Goal: Task Accomplishment & Management: Manage account settings

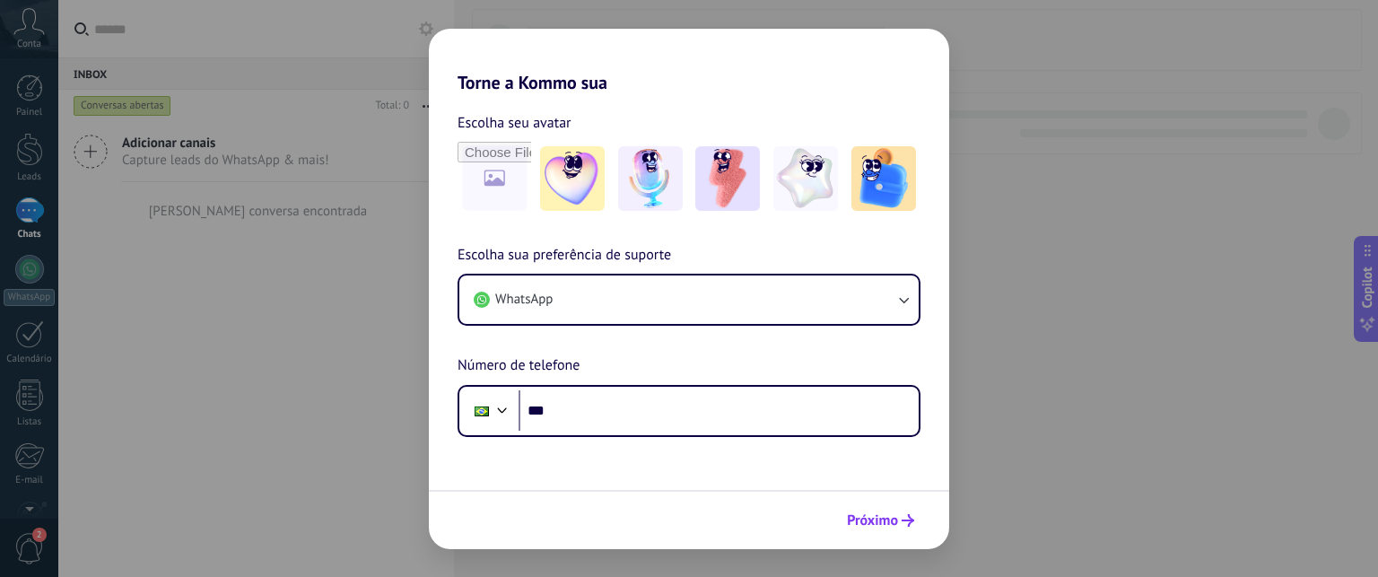
click at [882, 518] on span "Próximo" at bounding box center [872, 520] width 51 height 13
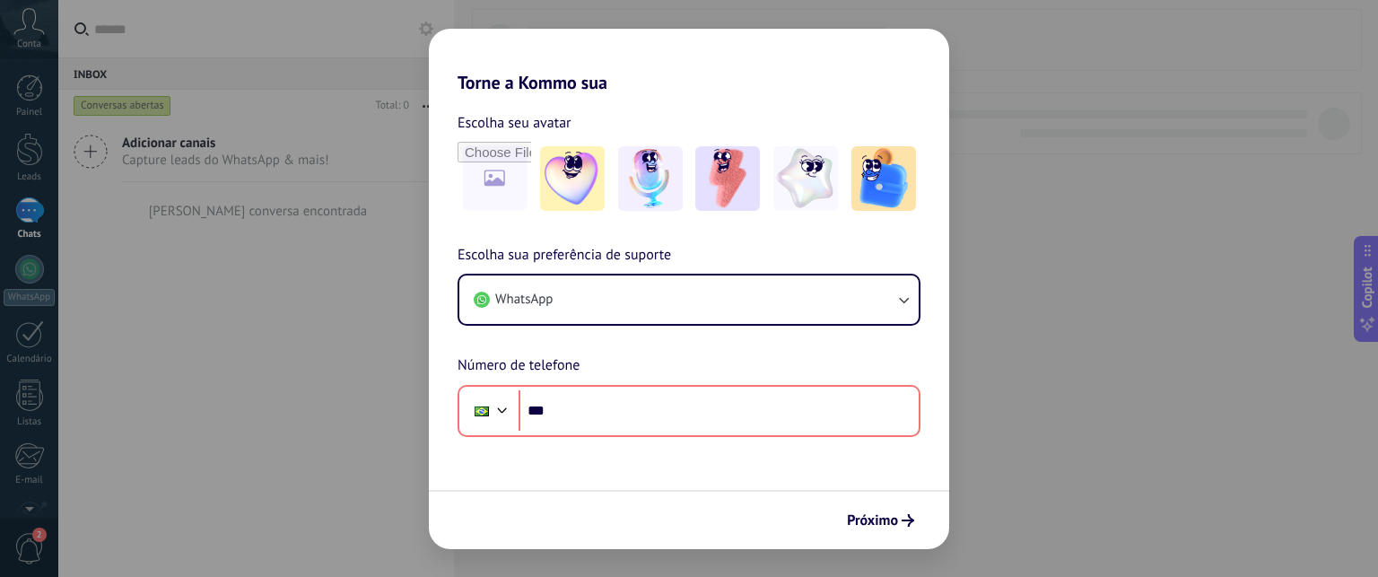
click at [333, 309] on div "Torne a Kommo sua Escolha seu avatar Escolha sua preferência de suporte WhatsAp…" at bounding box center [689, 288] width 1378 height 577
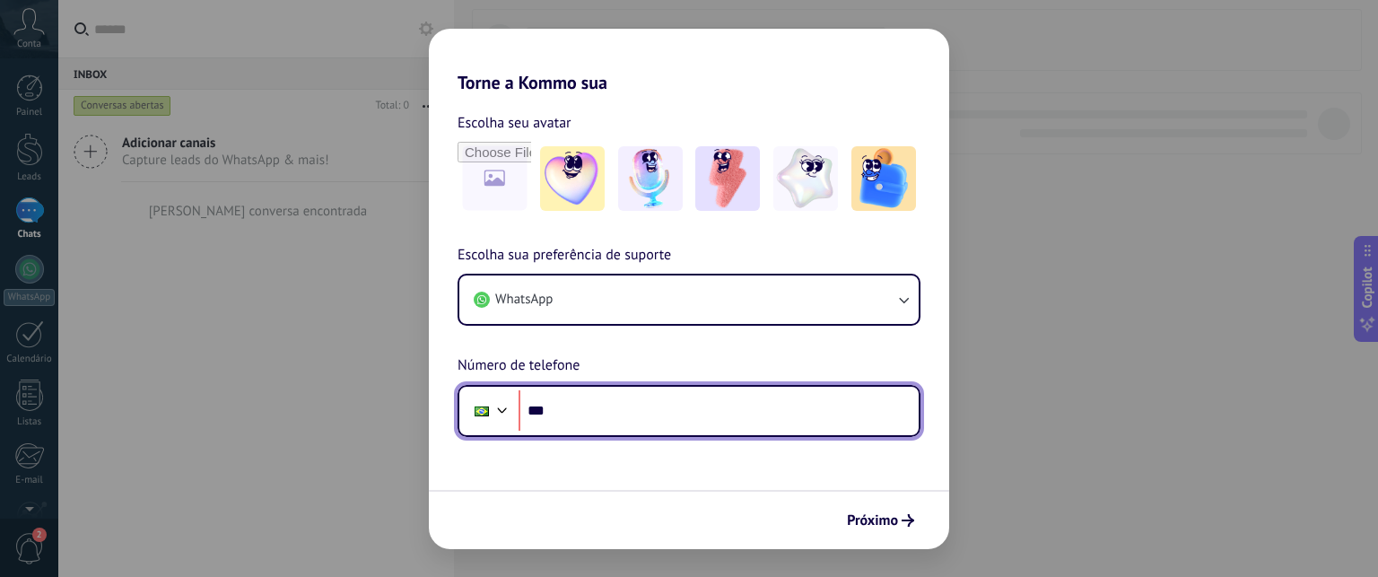
click at [498, 419] on div at bounding box center [502, 408] width 22 height 22
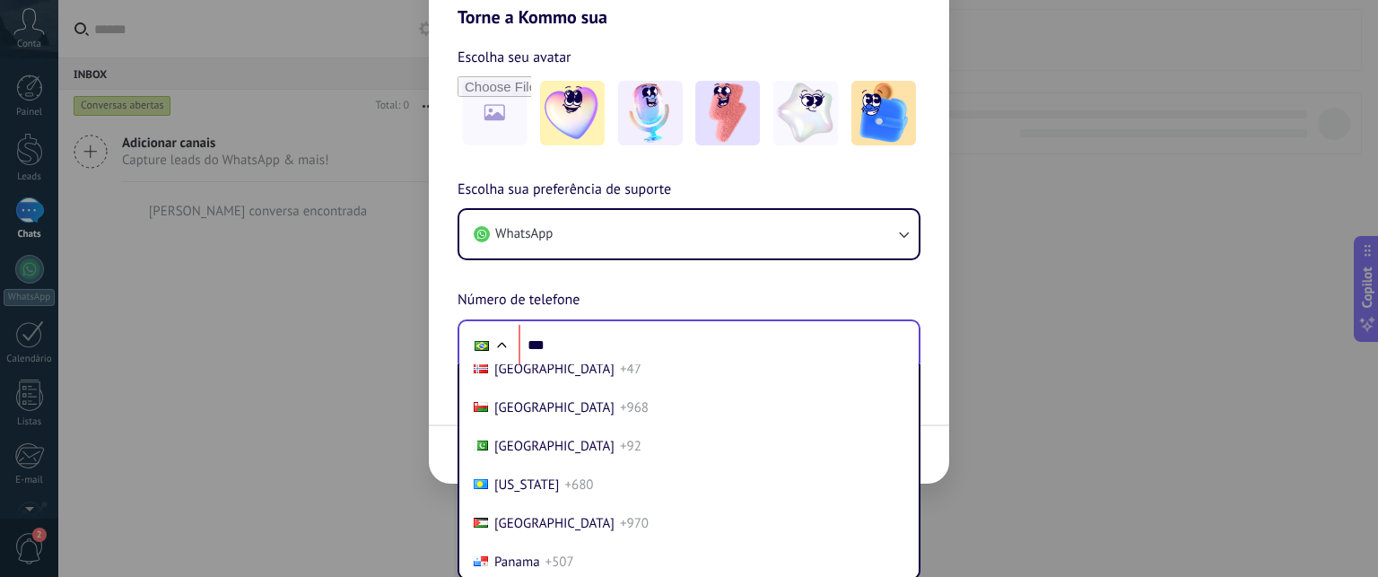
scroll to position [5723, 0]
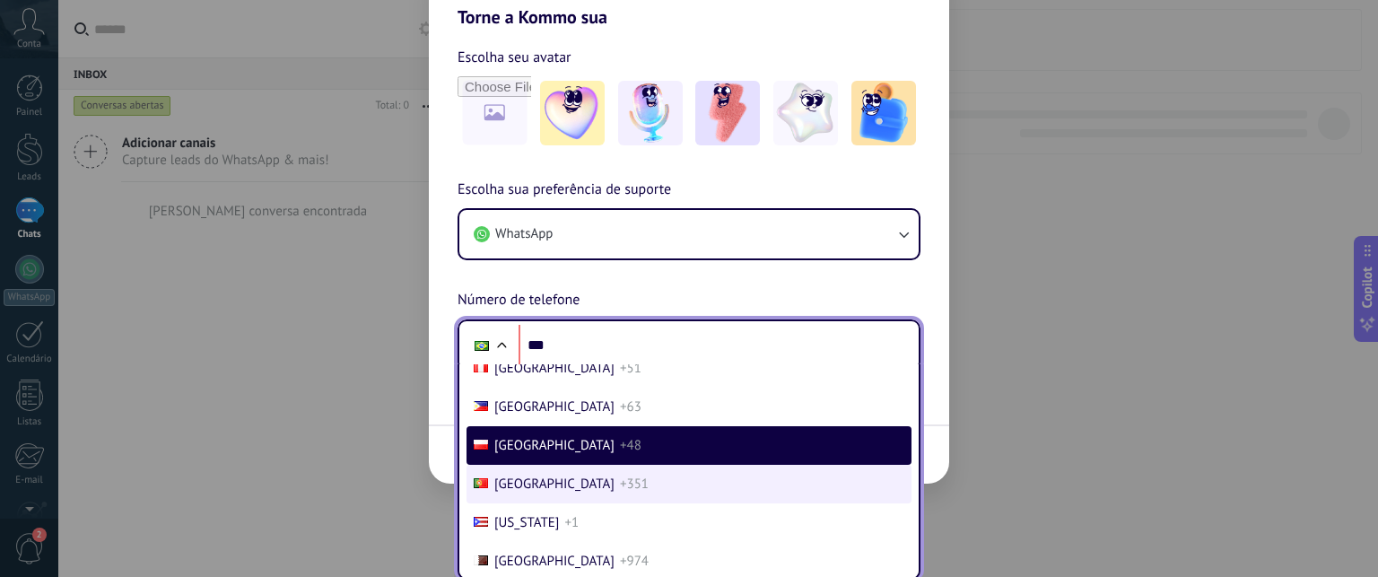
click at [624, 503] on li "Portugal +351" at bounding box center [688, 484] width 445 height 39
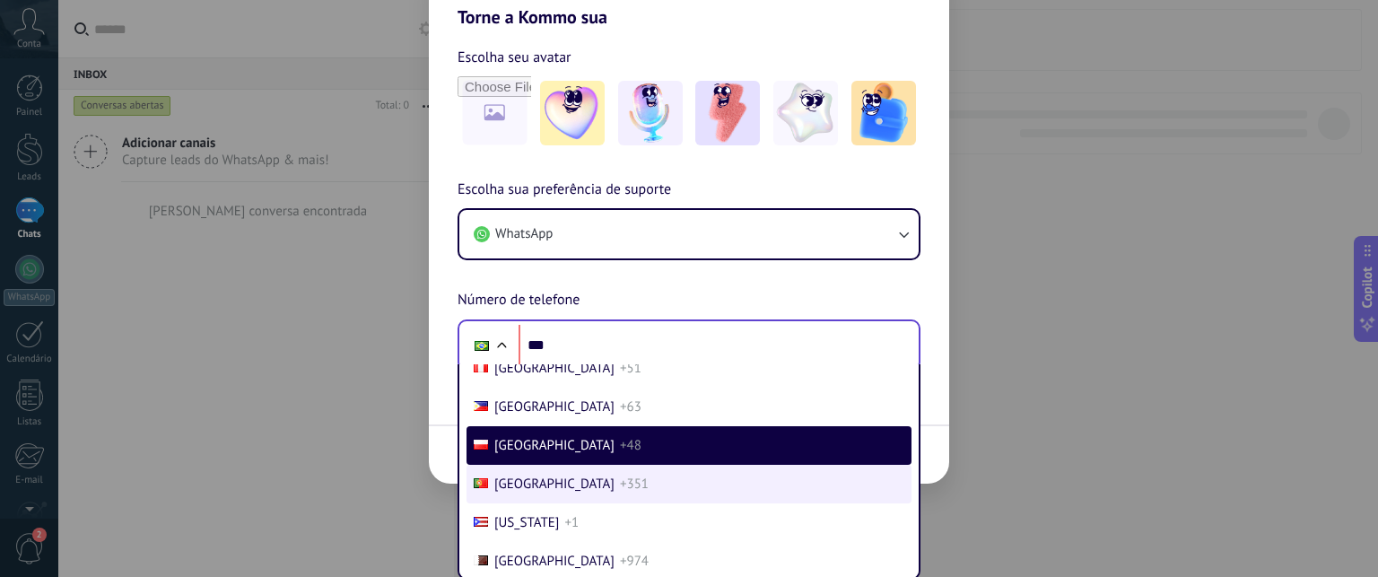
type input "****"
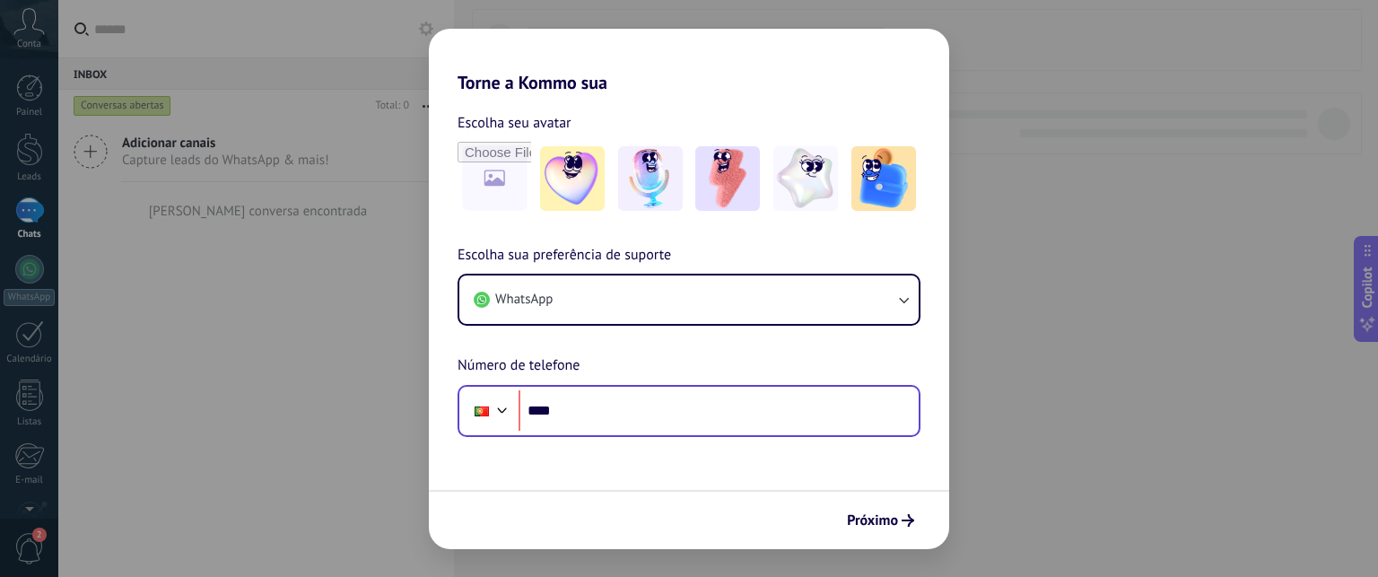
scroll to position [0, 0]
click at [409, 153] on div "Torne a Kommo sua Escolha seu avatar Escolha sua preferência de suporte WhatsAp…" at bounding box center [689, 288] width 1378 height 577
click at [571, 186] on img at bounding box center [572, 178] width 65 height 65
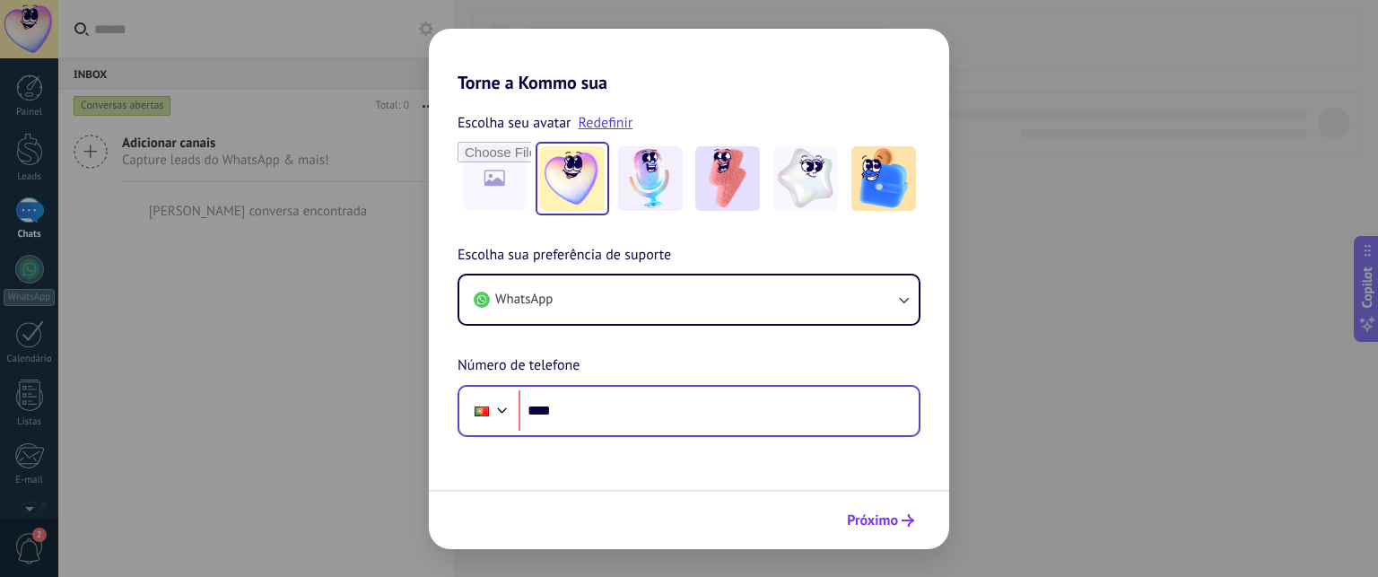
click at [877, 516] on span "Próximo" at bounding box center [872, 520] width 51 height 13
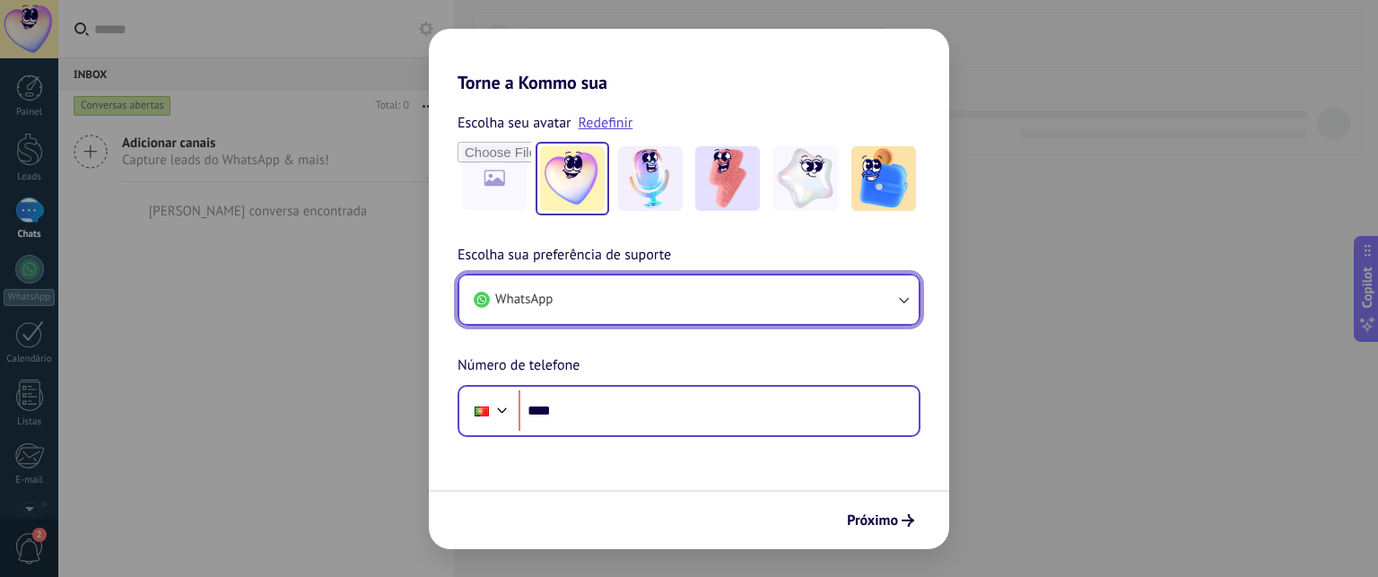
click at [724, 302] on button "WhatsApp" at bounding box center [688, 299] width 459 height 48
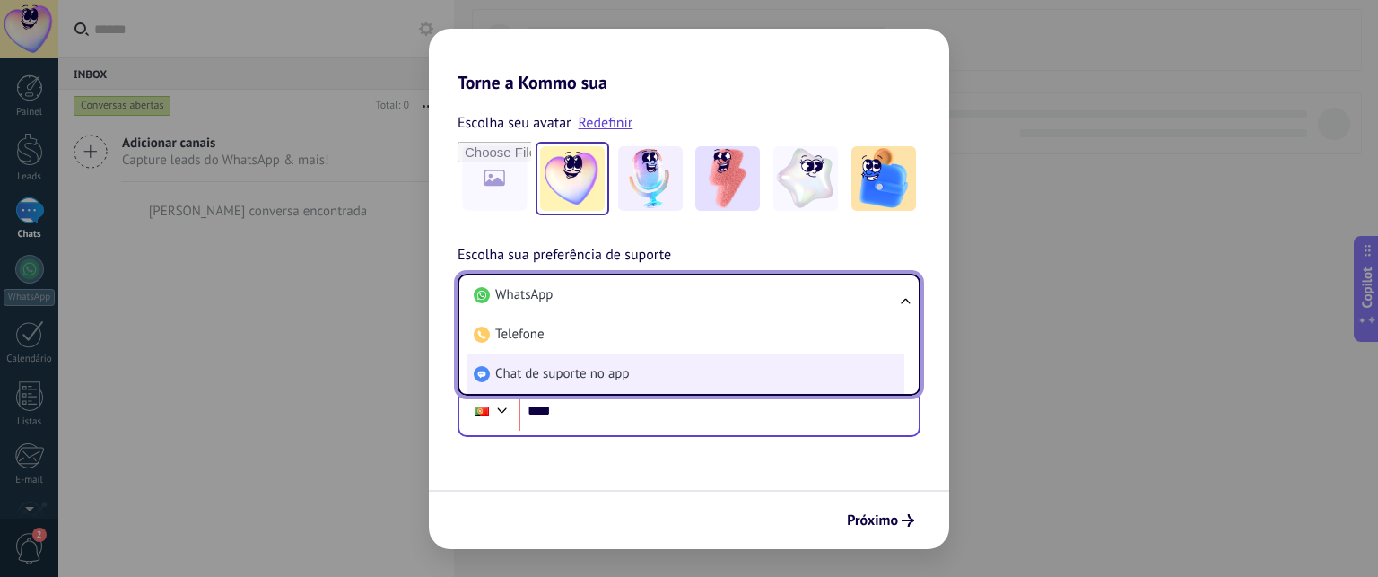
click at [621, 380] on span "Chat de suporte no app" at bounding box center [562, 374] width 135 height 18
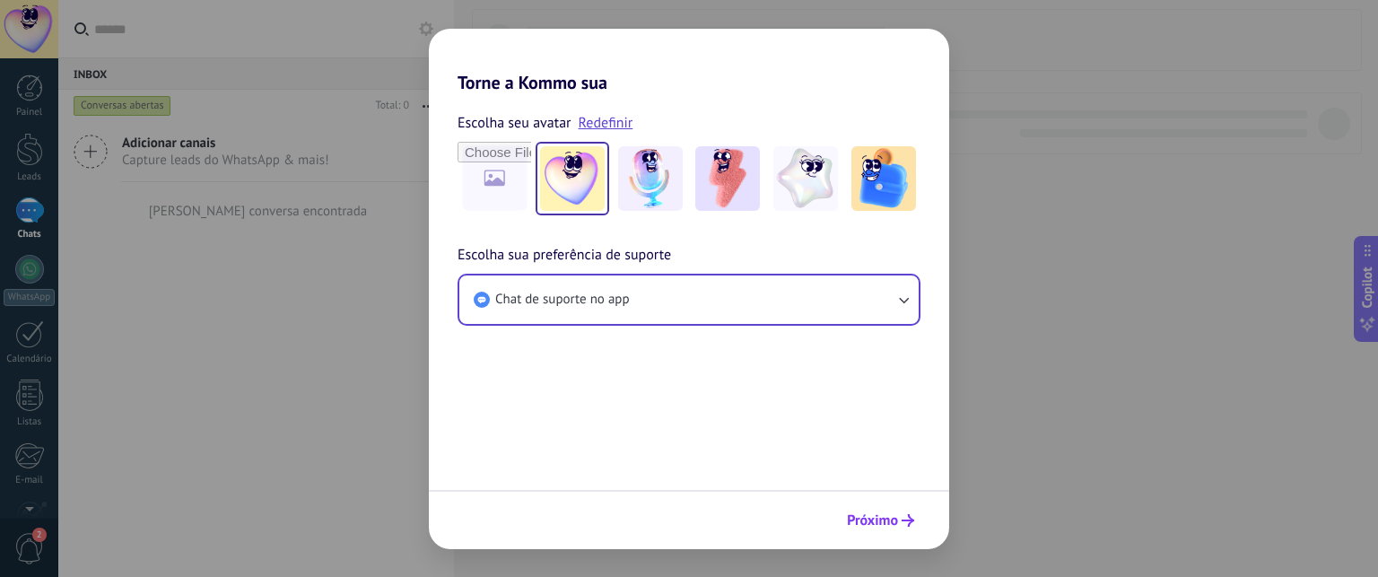
drag, startPoint x: 857, startPoint y: 459, endPoint x: 883, endPoint y: 513, distance: 59.8
click at [883, 513] on form "Escolha seu avatar Redefinir Escolha sua preferência de suporte Chat de suporte…" at bounding box center [689, 321] width 520 height 456
click at [883, 514] on span "Próximo" at bounding box center [872, 520] width 51 height 13
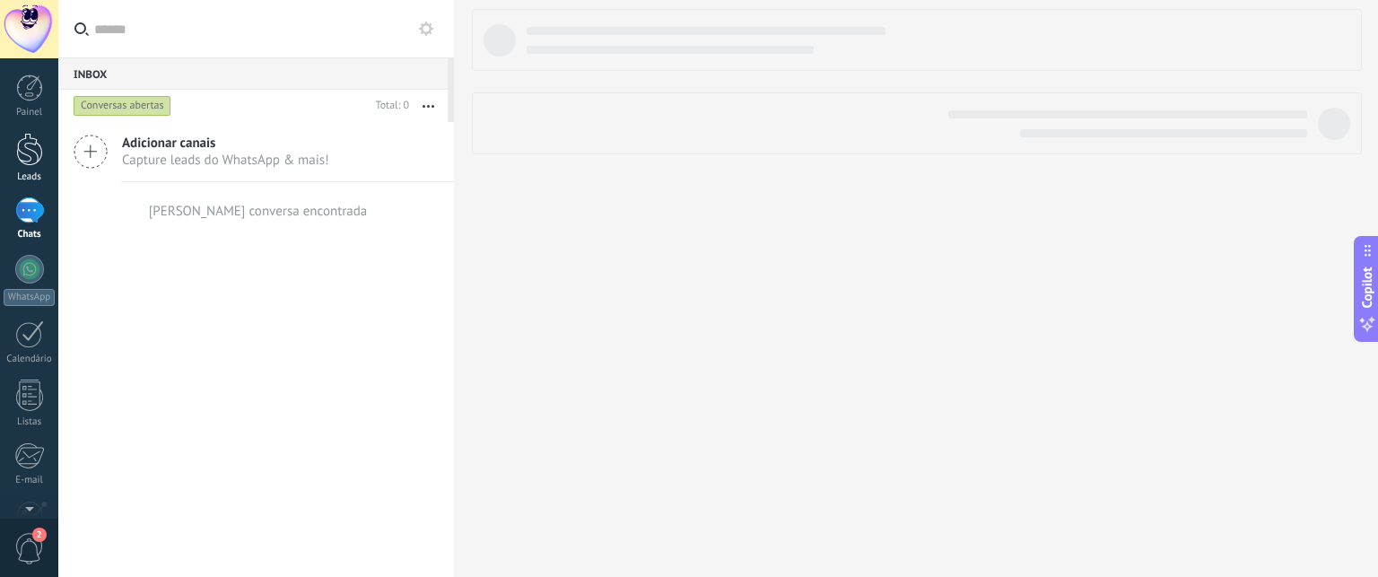
click at [39, 158] on div at bounding box center [29, 149] width 27 height 33
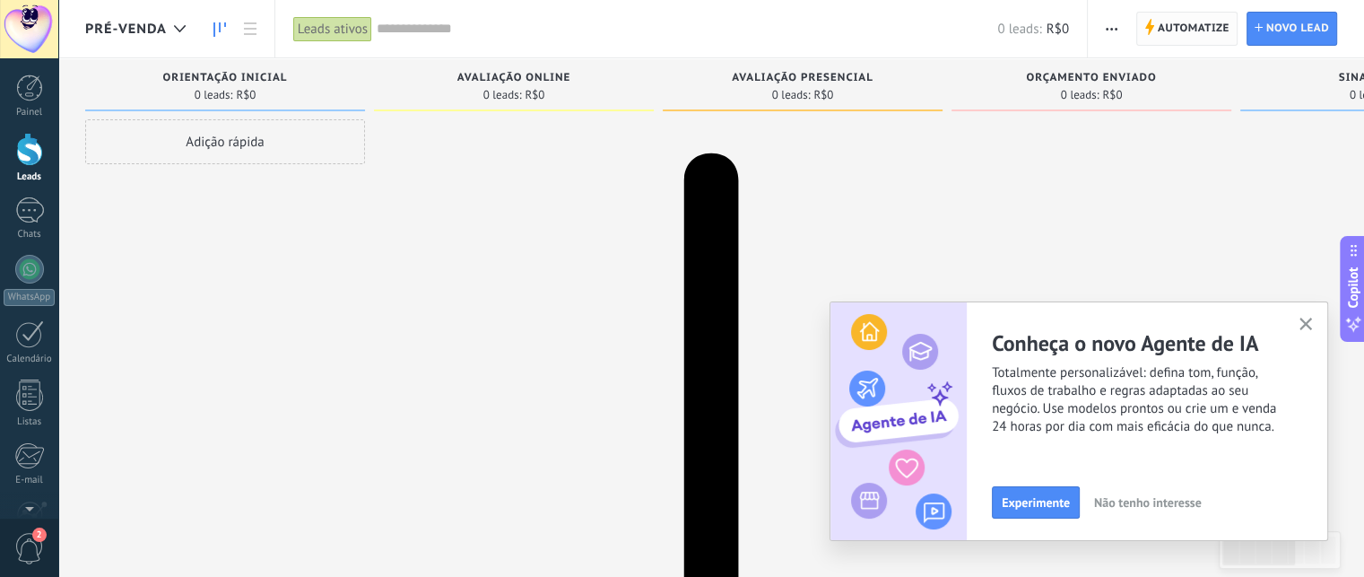
click at [1208, 31] on span "Automatize" at bounding box center [1194, 29] width 72 height 32
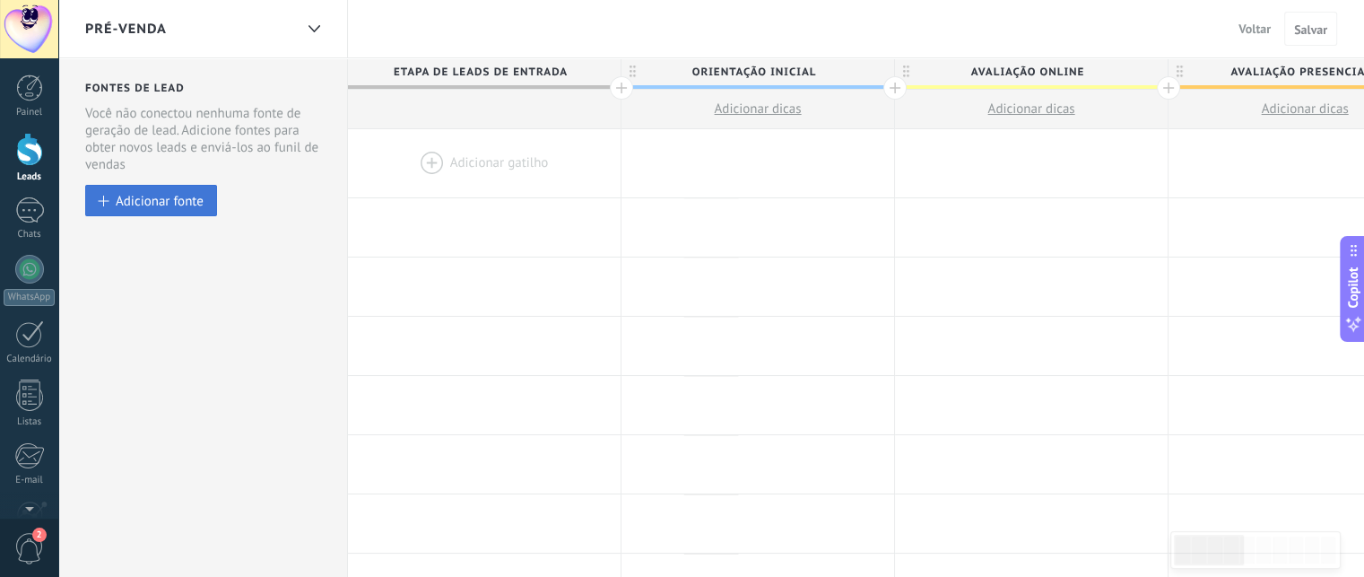
click at [157, 196] on div "Adicionar fonte" at bounding box center [160, 200] width 88 height 15
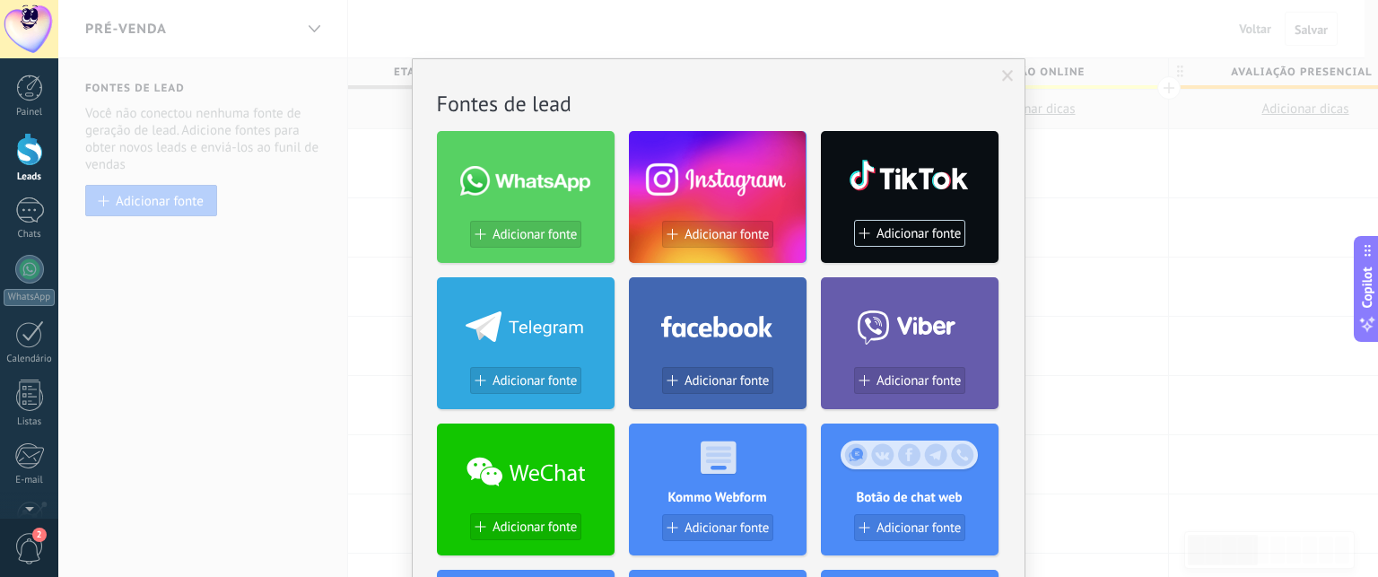
click at [695, 222] on button "Adicionar fonte" at bounding box center [717, 234] width 111 height 27
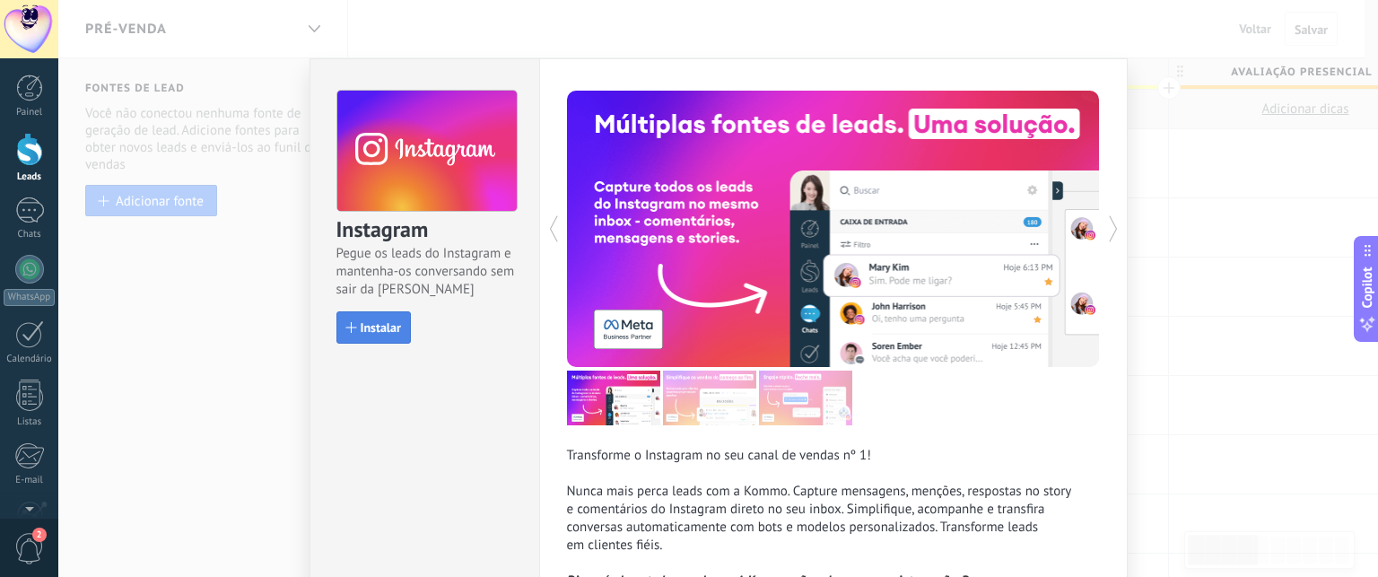
click at [387, 333] on span "Instalar" at bounding box center [381, 327] width 40 height 13
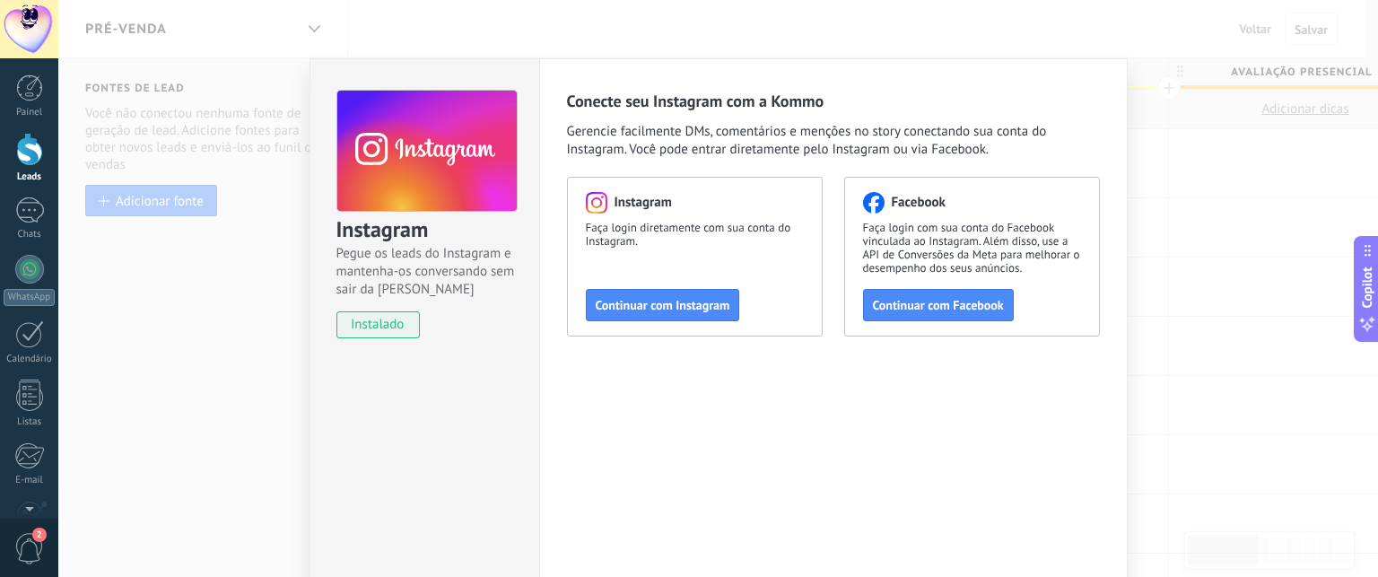
click at [283, 69] on div "Instagram Pegue os leads do Instagram e mantenha-os conversando sem sair da Kom…" at bounding box center [717, 288] width 1319 height 577
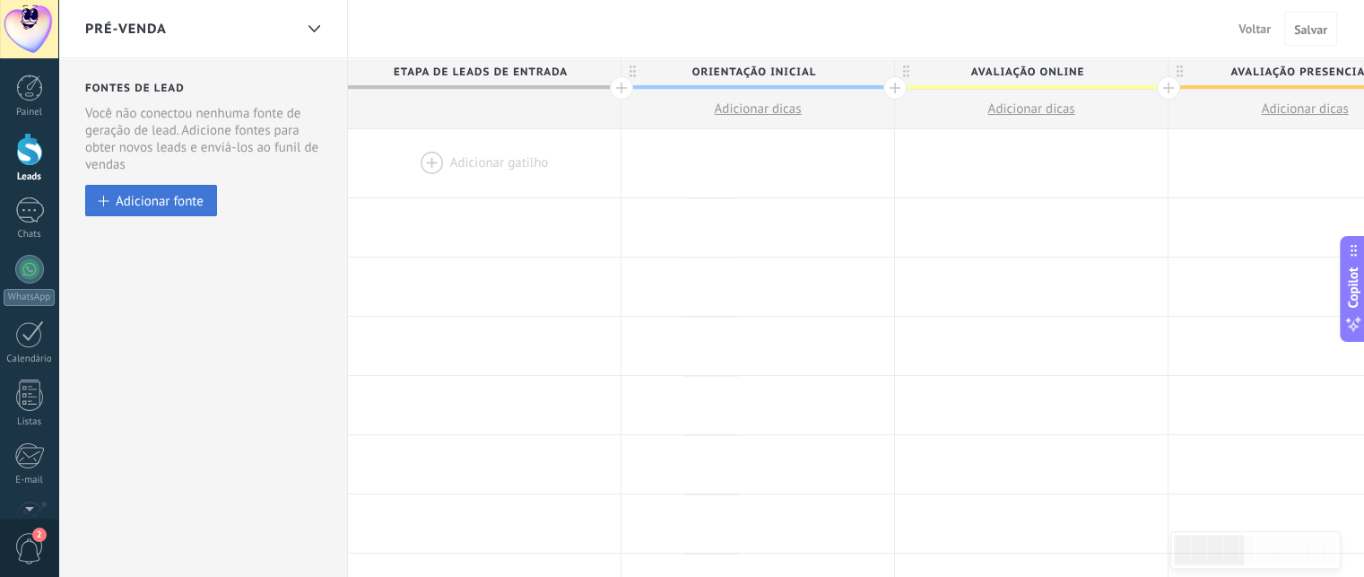
click at [162, 204] on div "Adicionar fonte" at bounding box center [160, 200] width 88 height 15
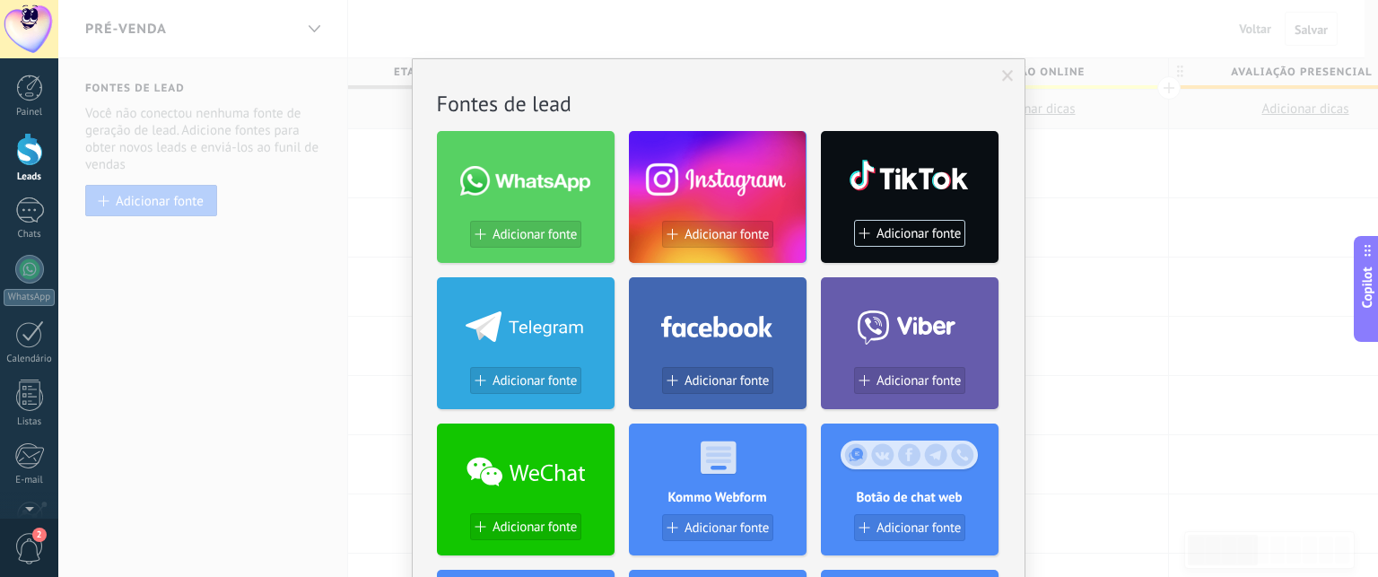
click at [326, 211] on div "Sem resultados. Fontes de lead Adicionar fonte Adicionar fonte Adicionar fonte …" at bounding box center [717, 288] width 1319 height 577
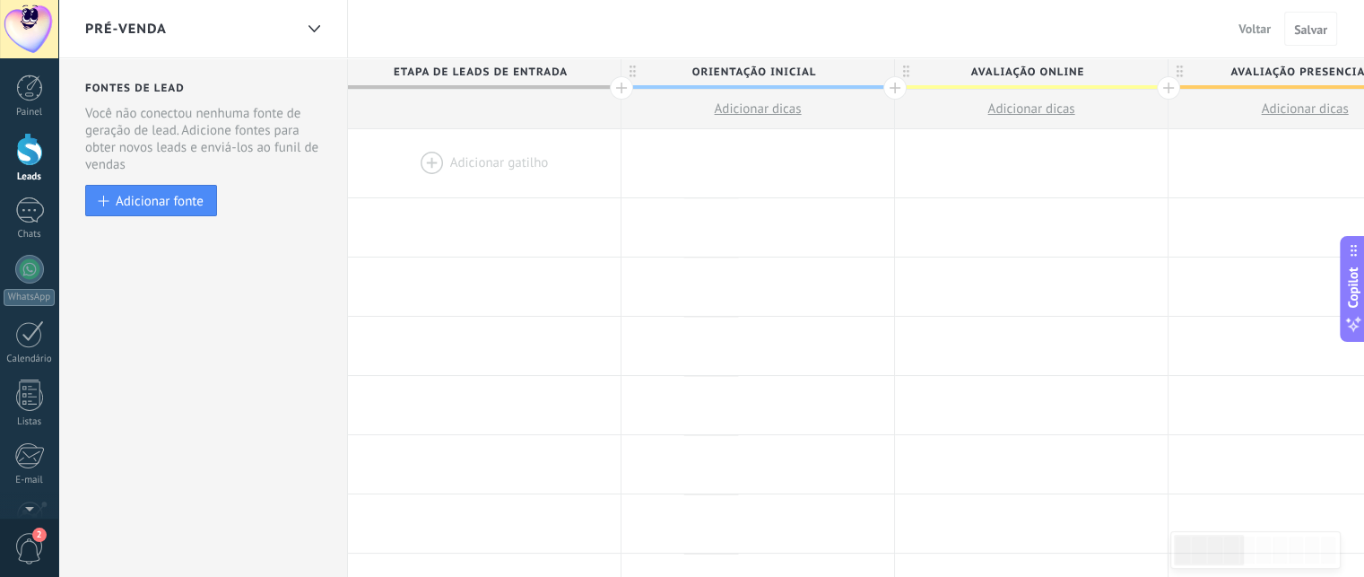
drag, startPoint x: 98, startPoint y: 83, endPoint x: 201, endPoint y: 74, distance: 103.5
click at [201, 193] on div "Adicionar fonte" at bounding box center [160, 200] width 88 height 15
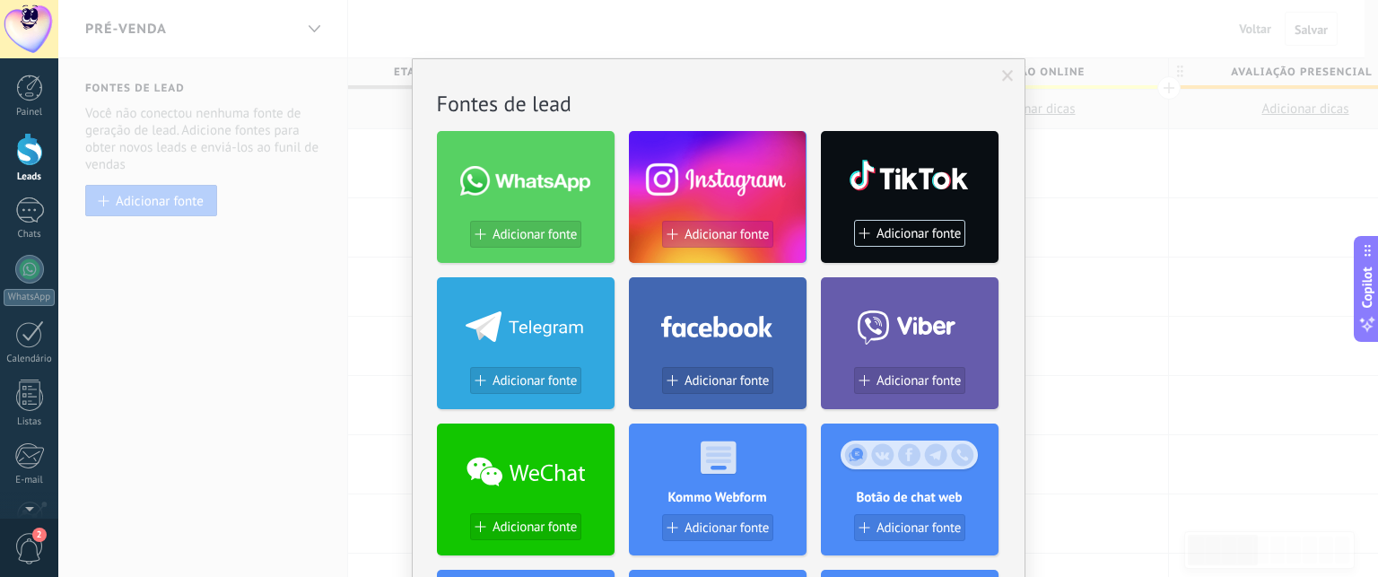
click at [735, 232] on span "Adicionar fonte" at bounding box center [726, 234] width 84 height 15
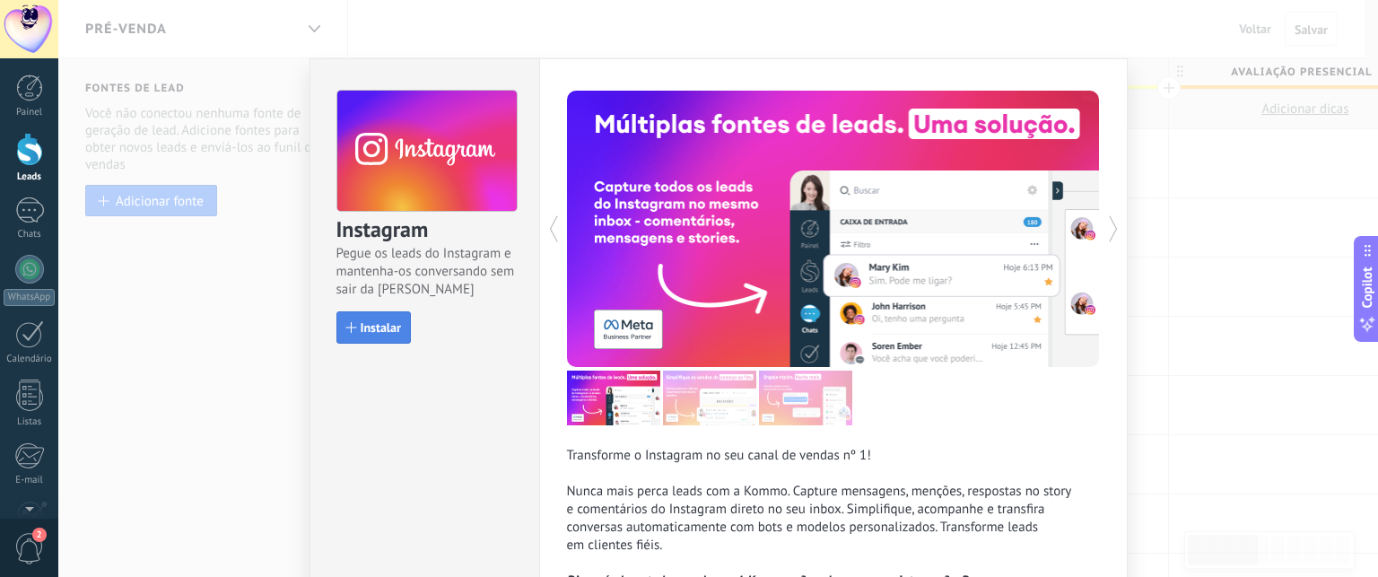
click at [366, 329] on span "Instalar" at bounding box center [381, 327] width 40 height 13
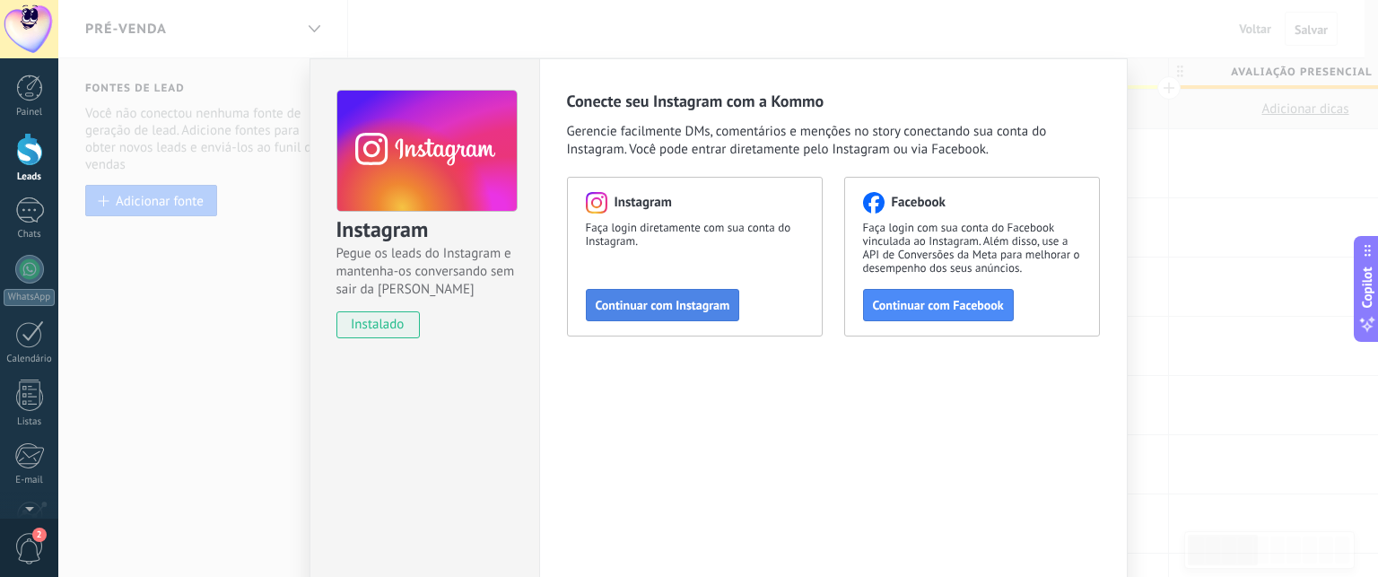
click at [656, 310] on span "Continuar com Instagram" at bounding box center [663, 305] width 135 height 13
click at [940, 316] on button "Continuar com Facebook" at bounding box center [938, 305] width 151 height 32
click at [929, 313] on button "Continuar com Facebook" at bounding box center [938, 305] width 151 height 32
click at [650, 314] on button "Continuar com Instagram" at bounding box center [663, 305] width 154 height 32
click at [942, 308] on span "Continuar com Facebook" at bounding box center [938, 305] width 131 height 13
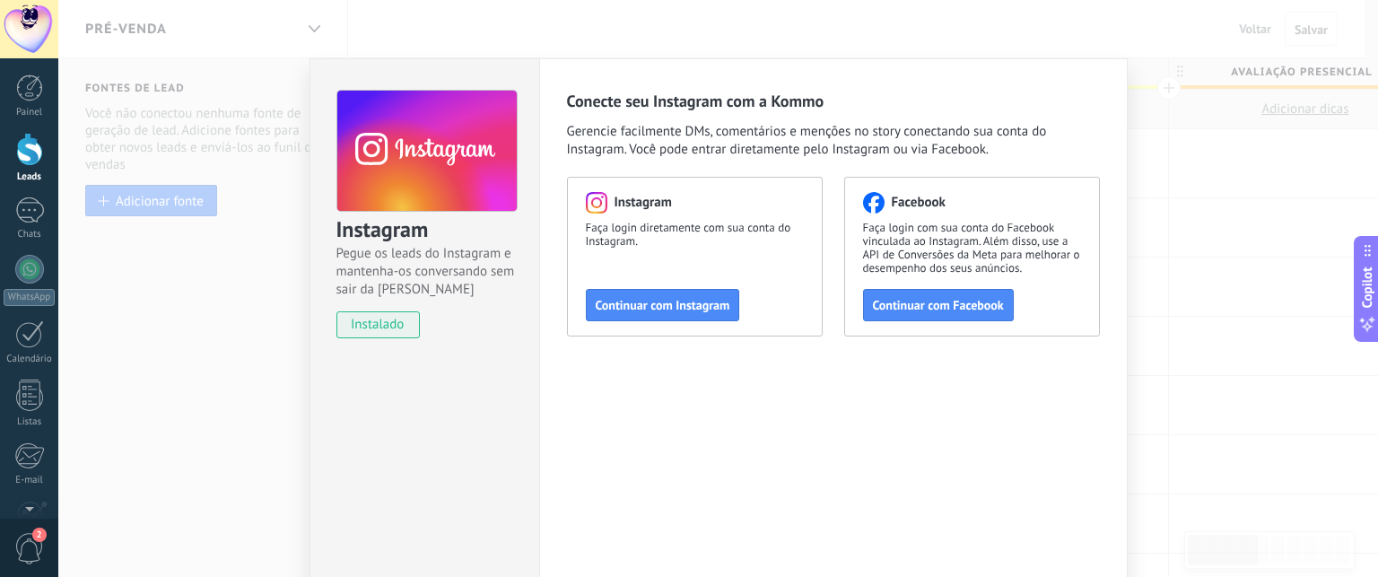
click at [291, 272] on div "Instagram Pegue os leads do Instagram e mantenha-os conversando sem sair da Kom…" at bounding box center [717, 288] width 1319 height 577
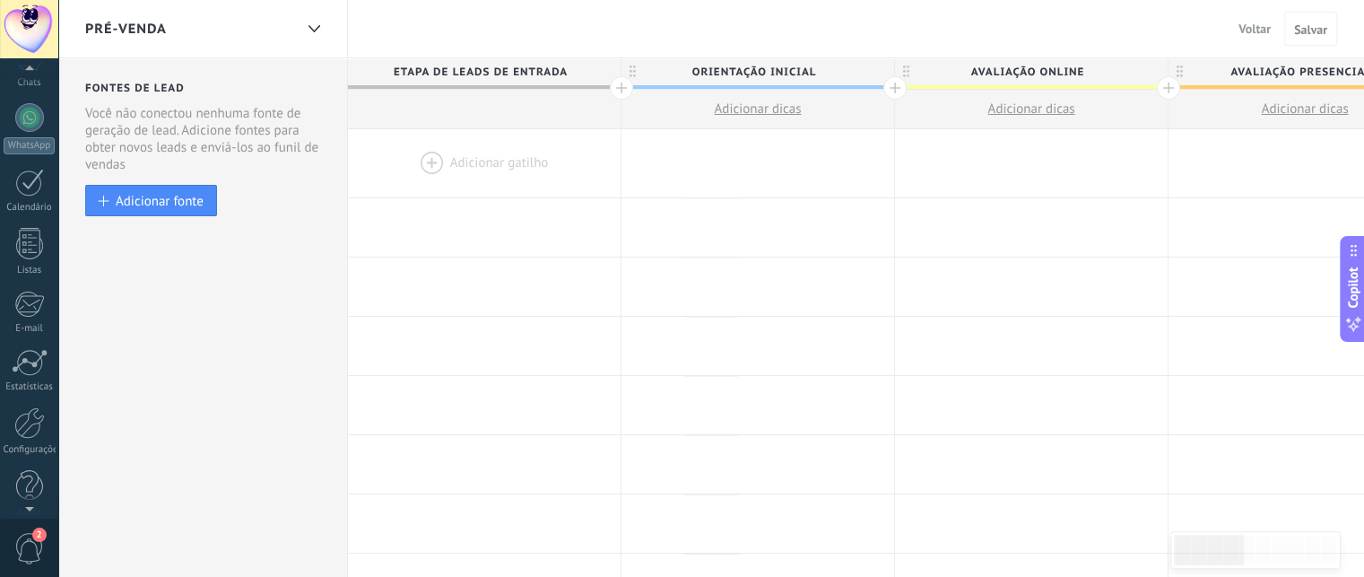
scroll to position [169, 0]
click at [24, 415] on div at bounding box center [29, 405] width 30 height 31
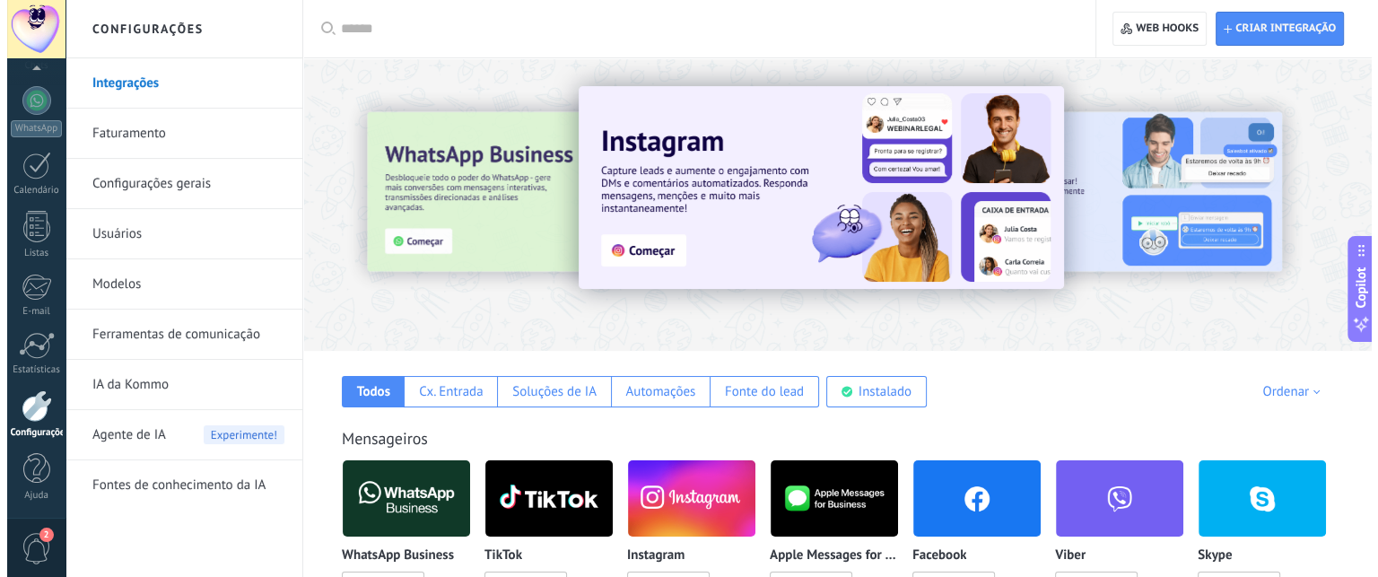
scroll to position [222, 0]
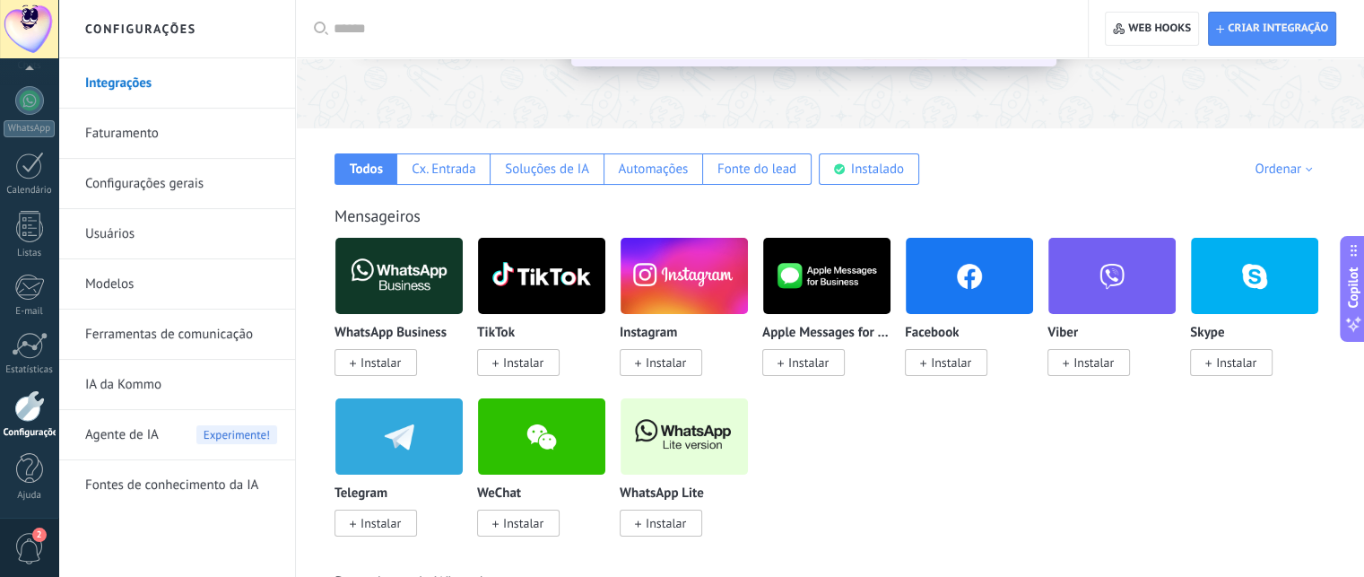
click at [675, 370] on span "Instalar" at bounding box center [666, 362] width 40 height 16
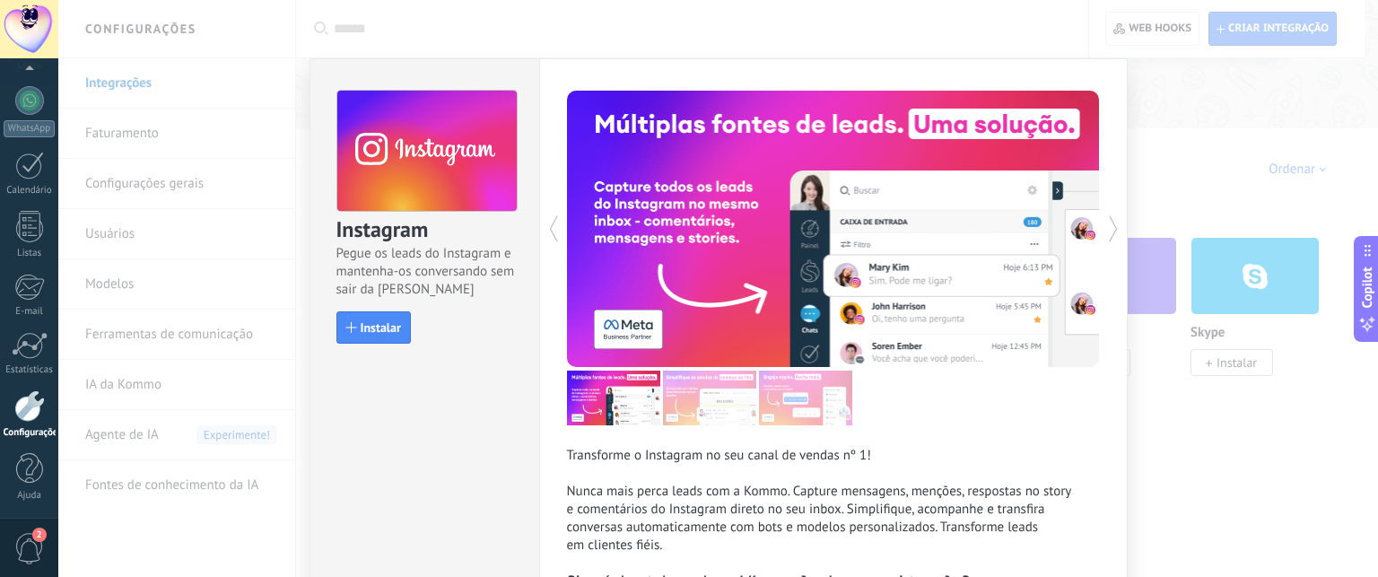
click at [810, 185] on button at bounding box center [700, 229] width 266 height 276
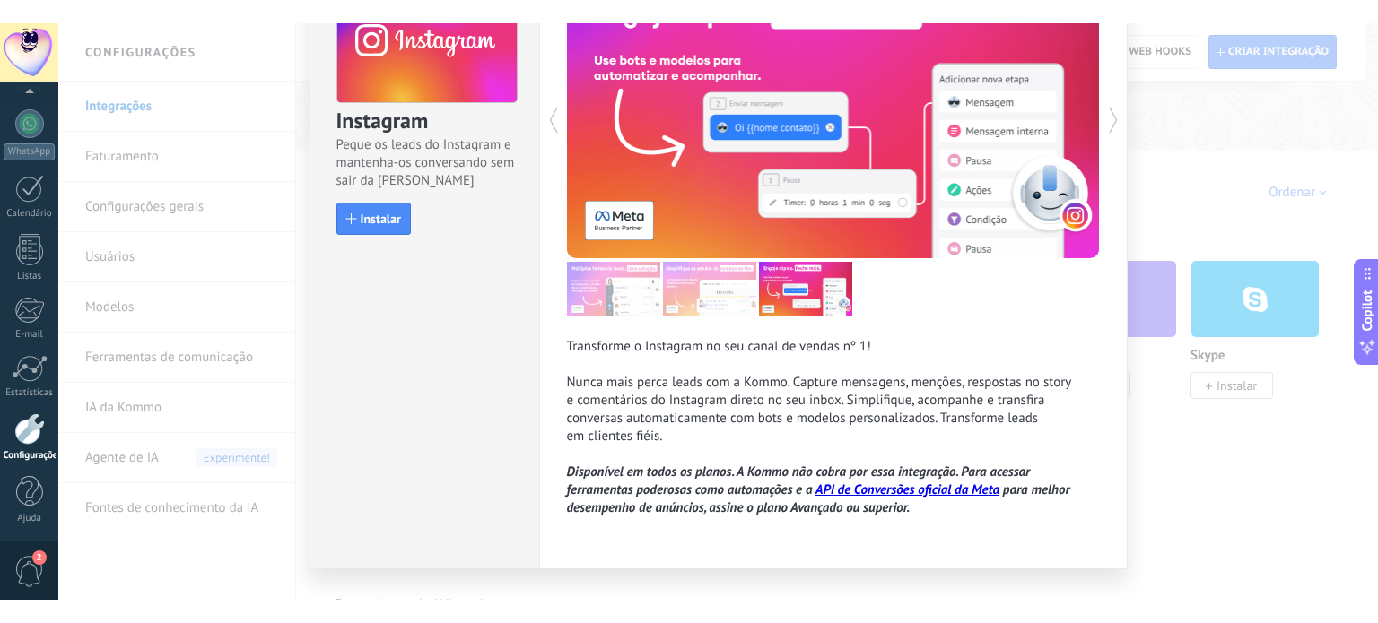
scroll to position [0, 0]
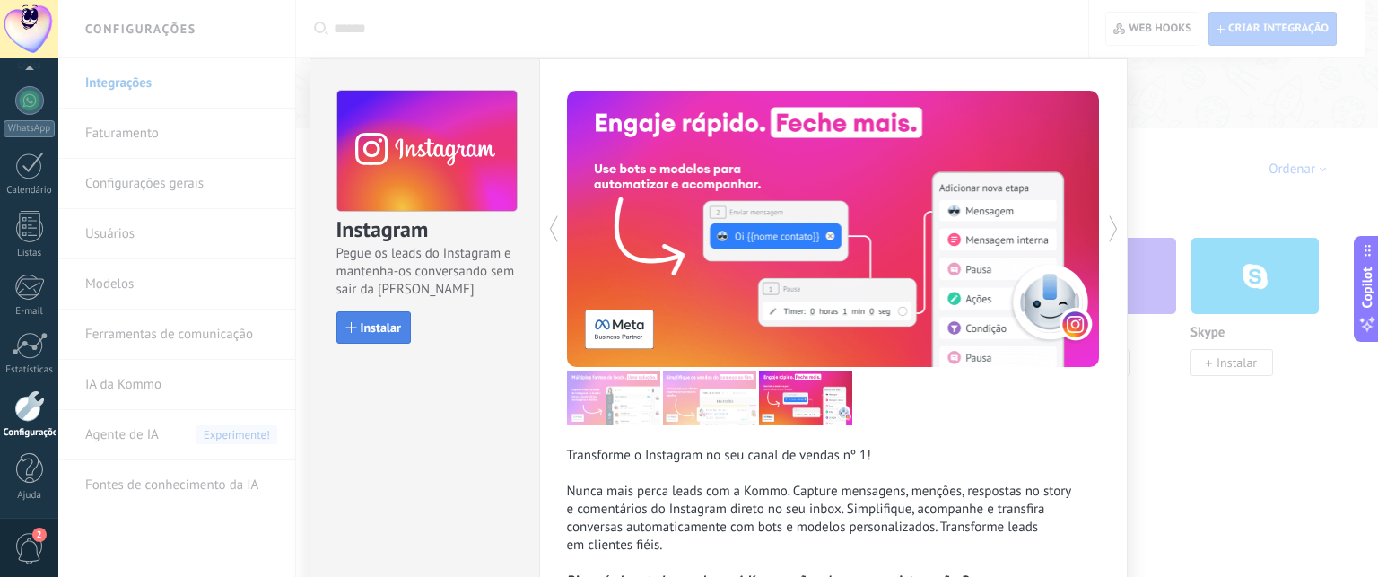
click at [398, 340] on button "Instalar" at bounding box center [373, 327] width 74 height 32
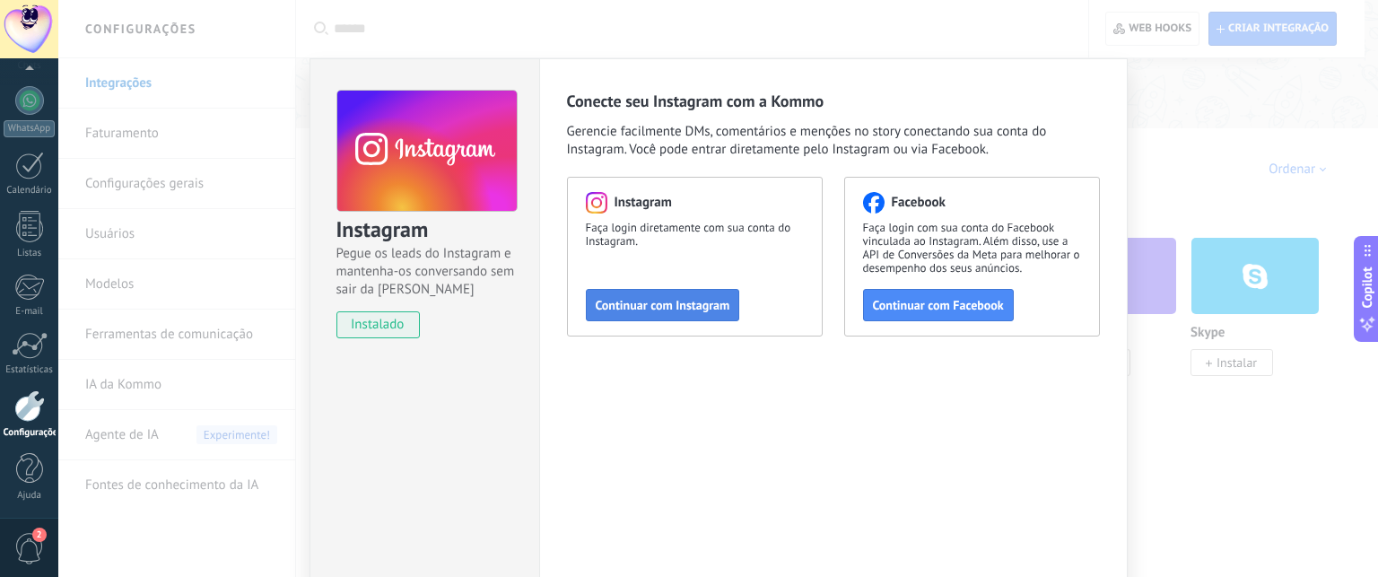
click at [674, 312] on button "Continuar com Instagram" at bounding box center [663, 305] width 154 height 32
click at [715, 312] on button "Continuar com Instagram" at bounding box center [663, 305] width 154 height 32
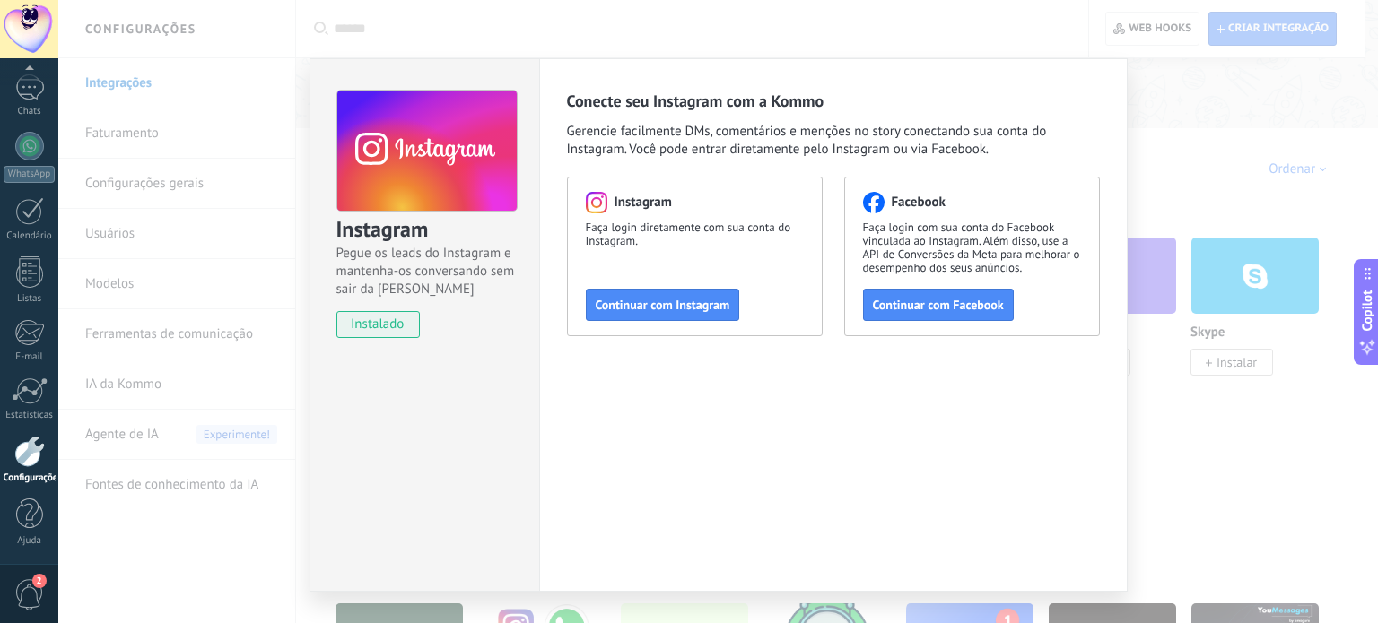
scroll to position [122, 0]
